Goal: Transaction & Acquisition: Purchase product/service

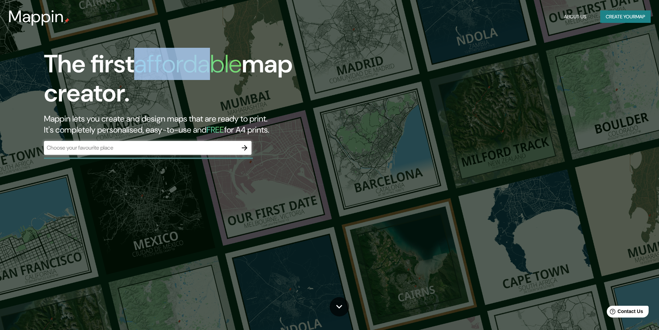
drag, startPoint x: 141, startPoint y: 66, endPoint x: 209, endPoint y: 65, distance: 68.2
click at [209, 65] on h1 "affordable" at bounding box center [188, 64] width 108 height 32
click at [240, 145] on button "button" at bounding box center [245, 148] width 14 height 14
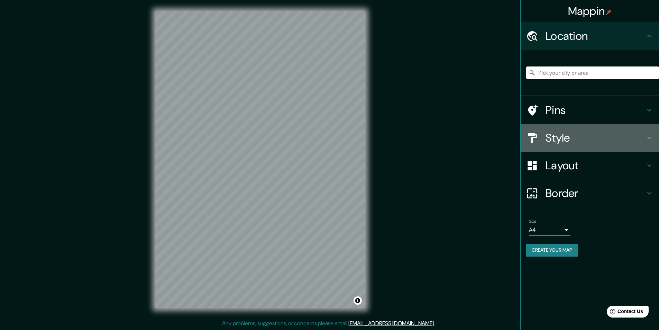
click at [562, 137] on h4 "Style" at bounding box center [596, 138] width 100 height 14
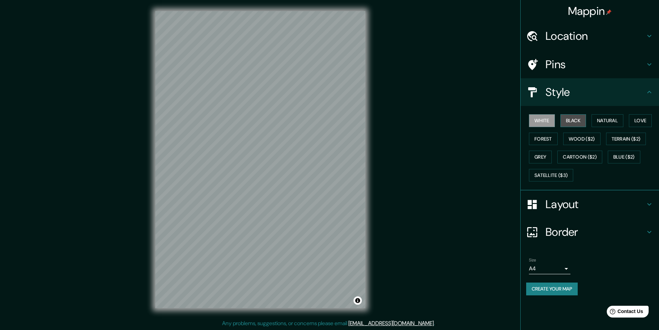
click at [573, 116] on button "Black" at bounding box center [574, 120] width 26 height 13
click at [591, 136] on button "Wood ($2)" at bounding box center [581, 139] width 37 height 13
click at [570, 33] on h4 "Location" at bounding box center [596, 36] width 100 height 14
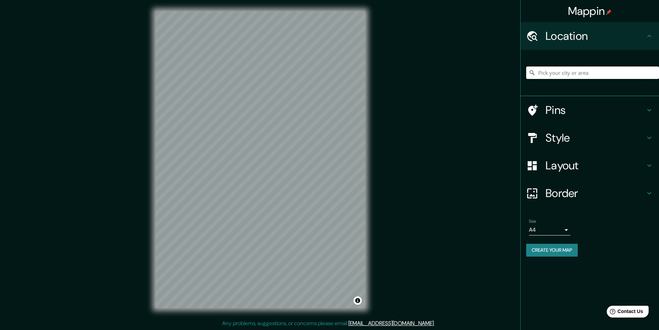
click at [567, 71] on input "Pick your city or area" at bounding box center [592, 72] width 133 height 12
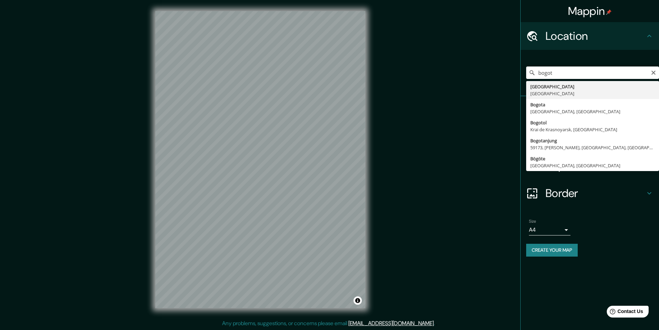
type input "[GEOGRAPHIC_DATA], [GEOGRAPHIC_DATA]"
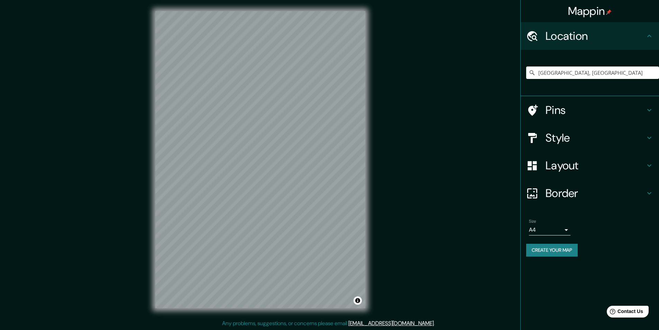
click at [575, 137] on h4 "Style" at bounding box center [596, 138] width 100 height 14
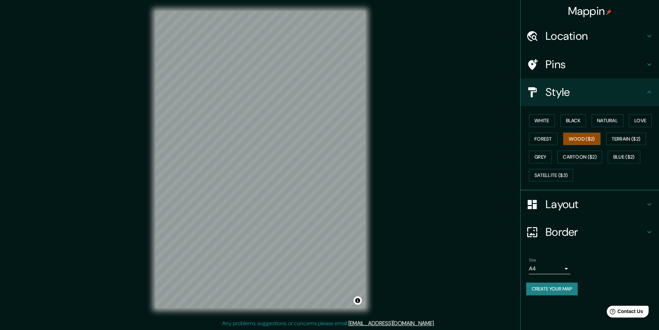
click at [567, 204] on h4 "Layout" at bounding box center [596, 204] width 100 height 14
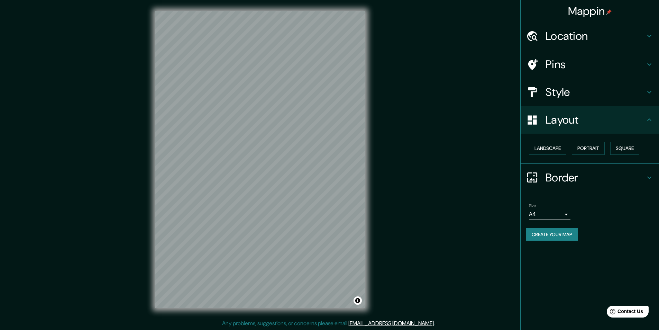
click at [597, 92] on h4 "Style" at bounding box center [596, 92] width 100 height 14
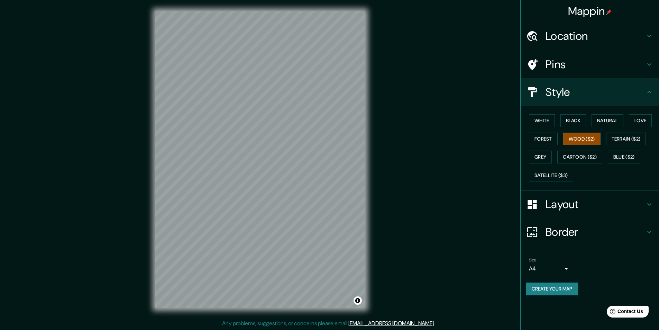
click at [584, 65] on h4 "Pins" at bounding box center [596, 64] width 100 height 14
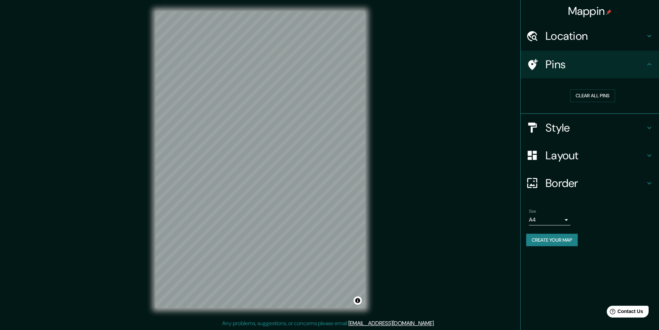
click at [568, 129] on h4 "Style" at bounding box center [596, 128] width 100 height 14
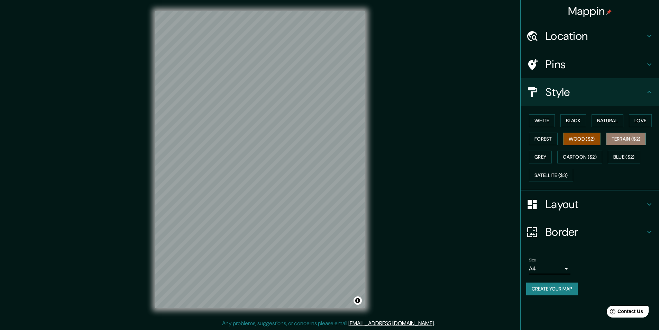
click at [635, 140] on button "Terrain ($2)" at bounding box center [626, 139] width 40 height 13
click at [618, 157] on button "Blue ($2)" at bounding box center [624, 157] width 33 height 13
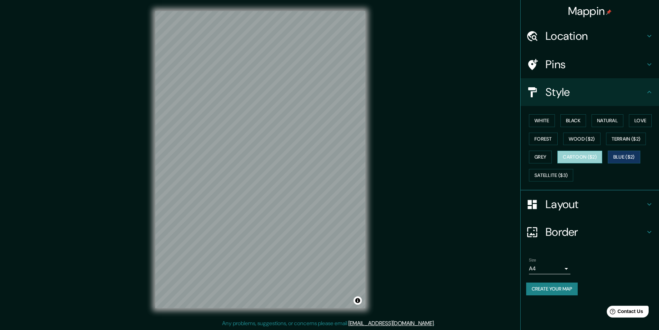
click at [581, 160] on button "Cartoon ($2)" at bounding box center [580, 157] width 45 height 13
click at [537, 155] on button "Grey" at bounding box center [540, 157] width 23 height 13
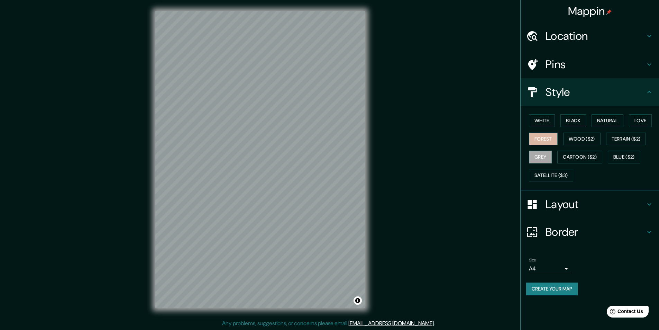
click at [549, 134] on button "Forest" at bounding box center [543, 139] width 29 height 13
click at [553, 118] on button "White" at bounding box center [542, 120] width 26 height 13
click at [580, 118] on button "Black" at bounding box center [574, 120] width 26 height 13
click at [601, 120] on button "Natural" at bounding box center [608, 120] width 32 height 13
click at [645, 122] on button "Love" at bounding box center [640, 120] width 23 height 13
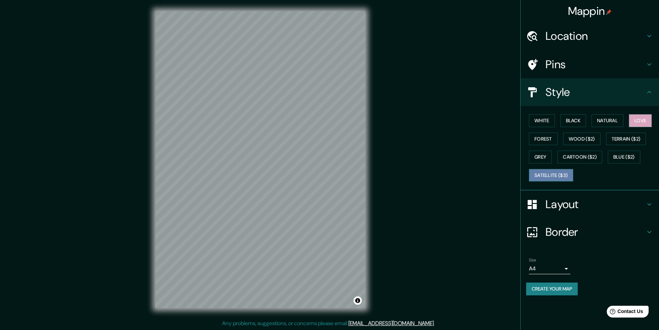
click at [546, 174] on button "Satellite ($3)" at bounding box center [551, 175] width 44 height 13
click at [551, 139] on button "Forest" at bounding box center [543, 139] width 29 height 13
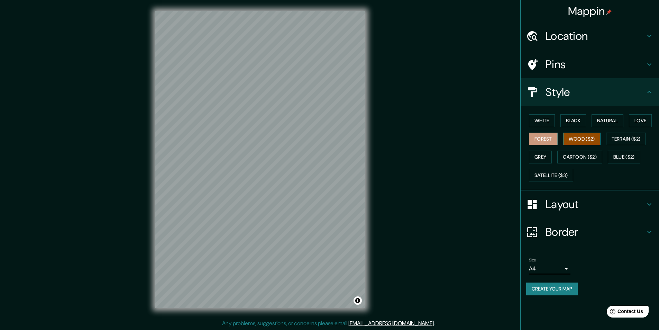
click at [586, 133] on button "Wood ($2)" at bounding box center [581, 139] width 37 height 13
click at [545, 158] on button "Grey" at bounding box center [540, 157] width 23 height 13
click at [579, 141] on button "Wood ($2)" at bounding box center [581, 139] width 37 height 13
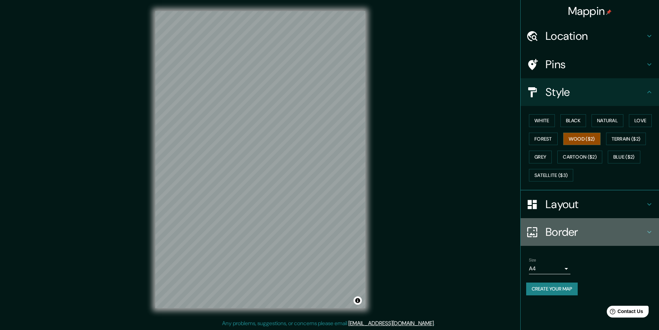
click at [564, 227] on h4 "Border" at bounding box center [596, 232] width 100 height 14
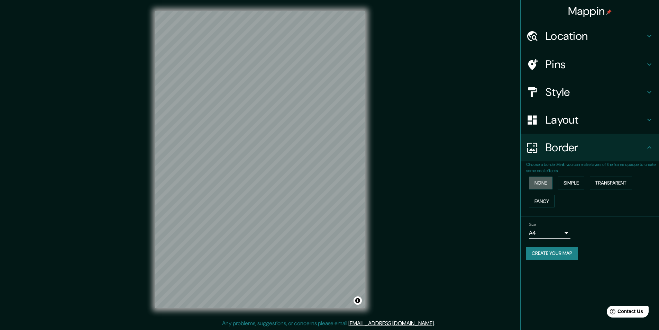
click at [543, 183] on button "None" at bounding box center [541, 183] width 24 height 13
click at [589, 94] on h4 "Style" at bounding box center [596, 92] width 100 height 14
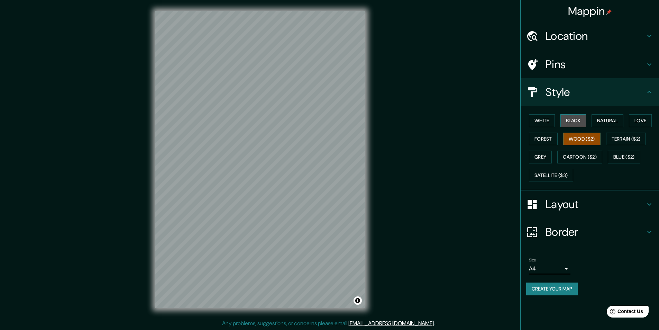
click at [573, 121] on button "Black" at bounding box center [574, 120] width 26 height 13
